Goal: Transaction & Acquisition: Obtain resource

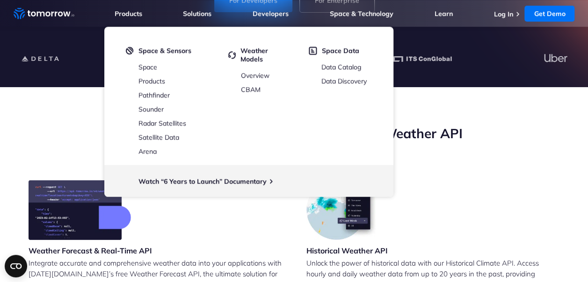
scroll to position [250, 0]
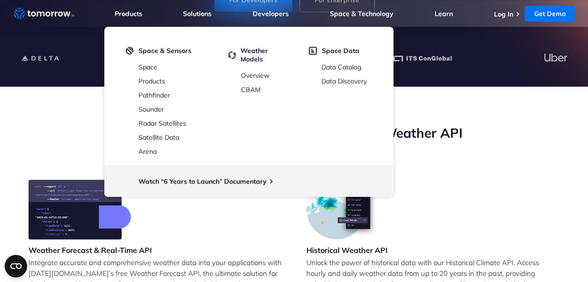
click at [464, 142] on div "Leverage [DATE][DOMAIN_NAME]’s Free Weather API" at bounding box center [294, 151] width 561 height 55
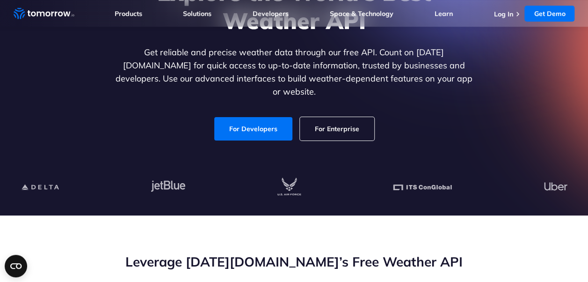
scroll to position [124, 0]
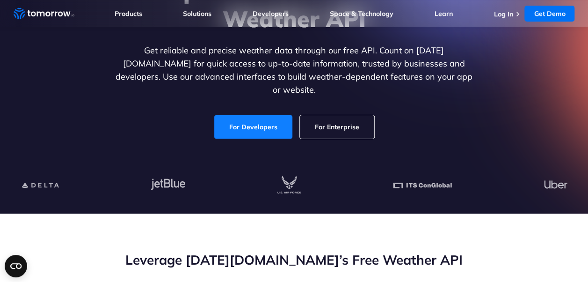
click at [255, 117] on link "For Developers" at bounding box center [253, 126] width 78 height 23
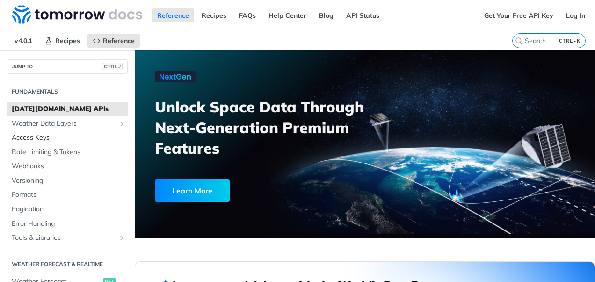
click at [31, 133] on span "Access Keys" at bounding box center [69, 137] width 114 height 9
click at [496, 11] on link "Get Your Free API Key" at bounding box center [519, 15] width 80 height 14
